Goal: Navigation & Orientation: Find specific page/section

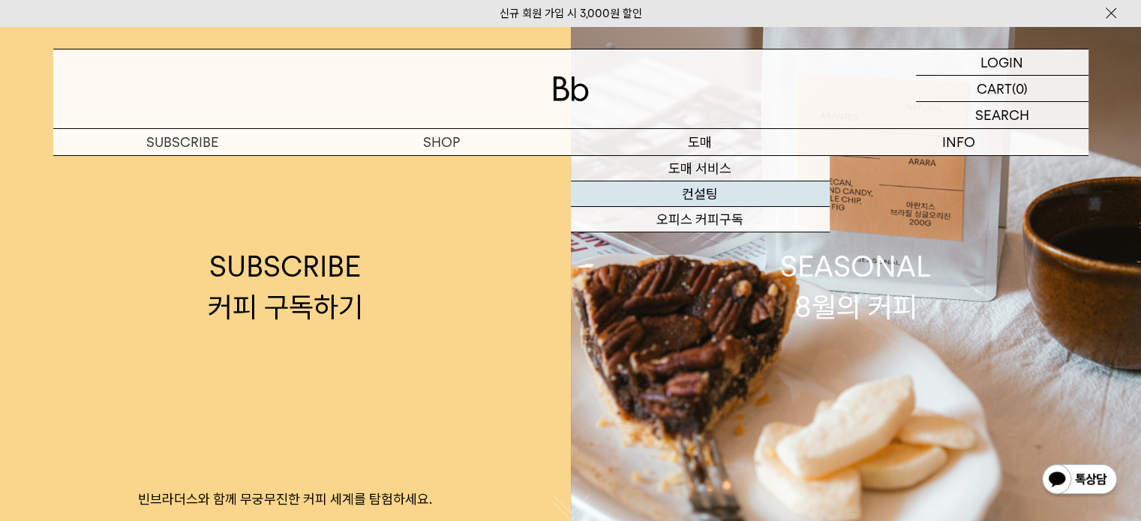
click at [700, 197] on link "컨설팅" at bounding box center [700, 195] width 259 height 26
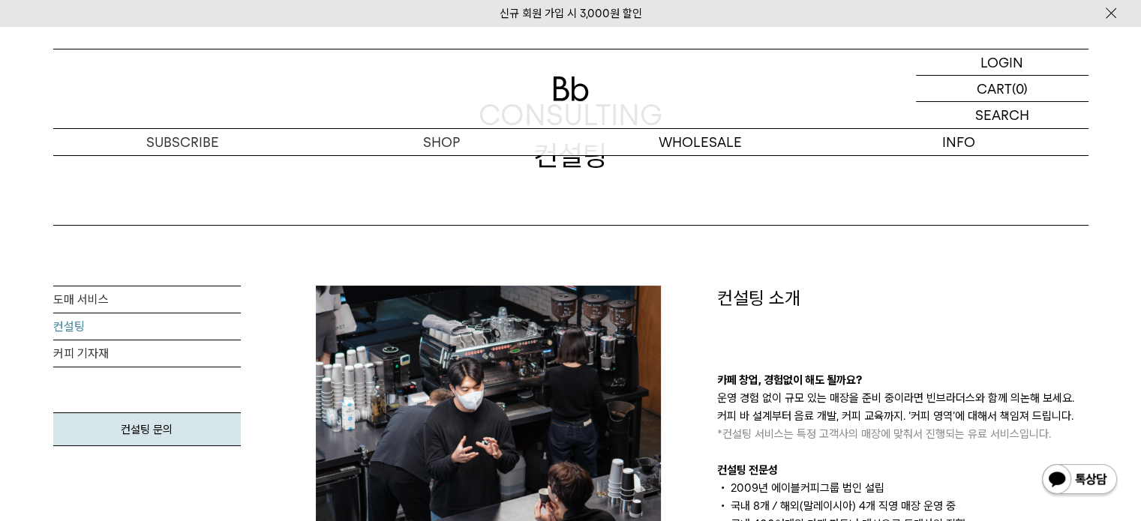
scroll to position [300, 0]
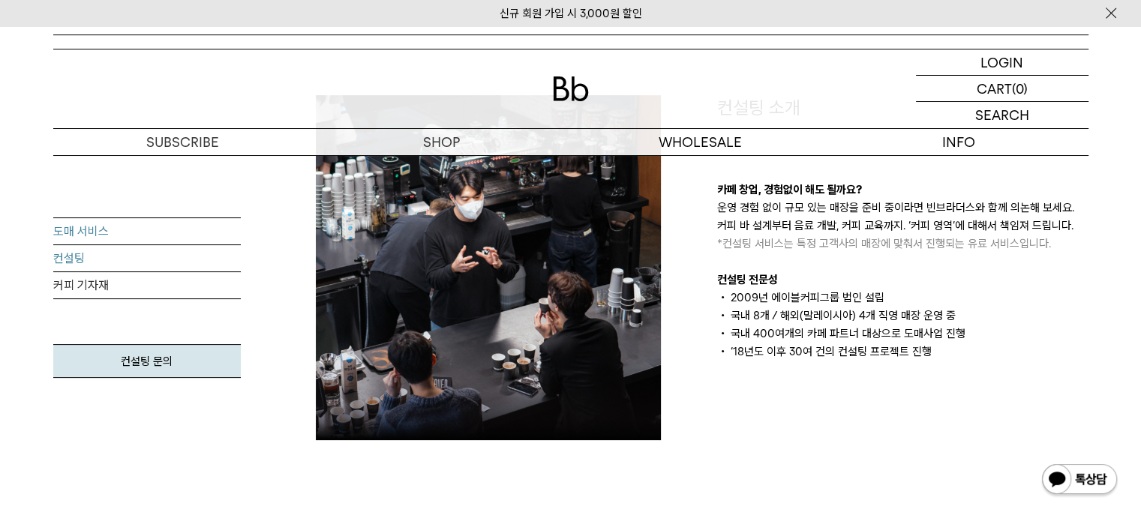
click at [120, 229] on link "도매 서비스" at bounding box center [147, 231] width 188 height 27
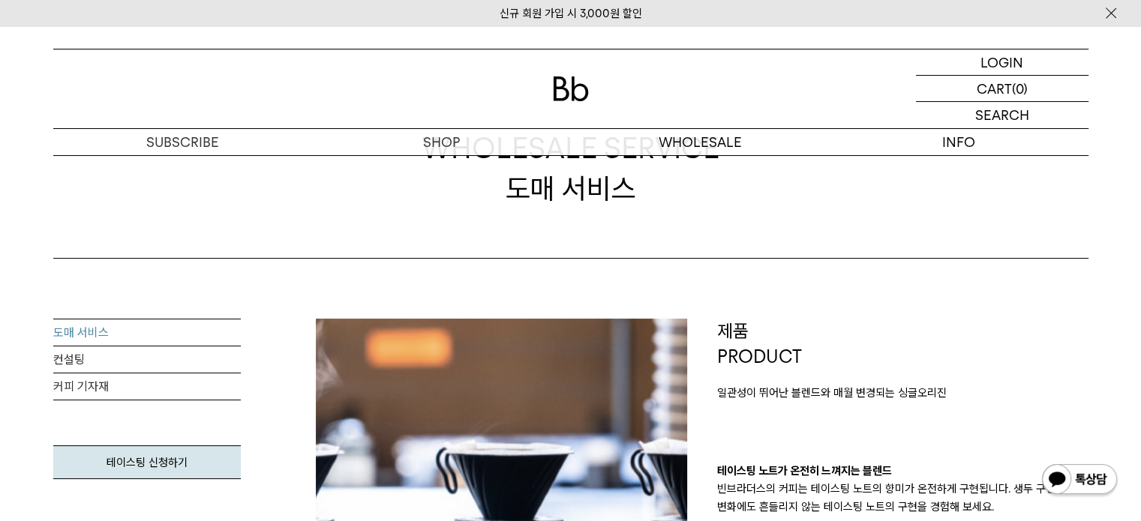
scroll to position [75, 0]
